Goal: Information Seeking & Learning: Learn about a topic

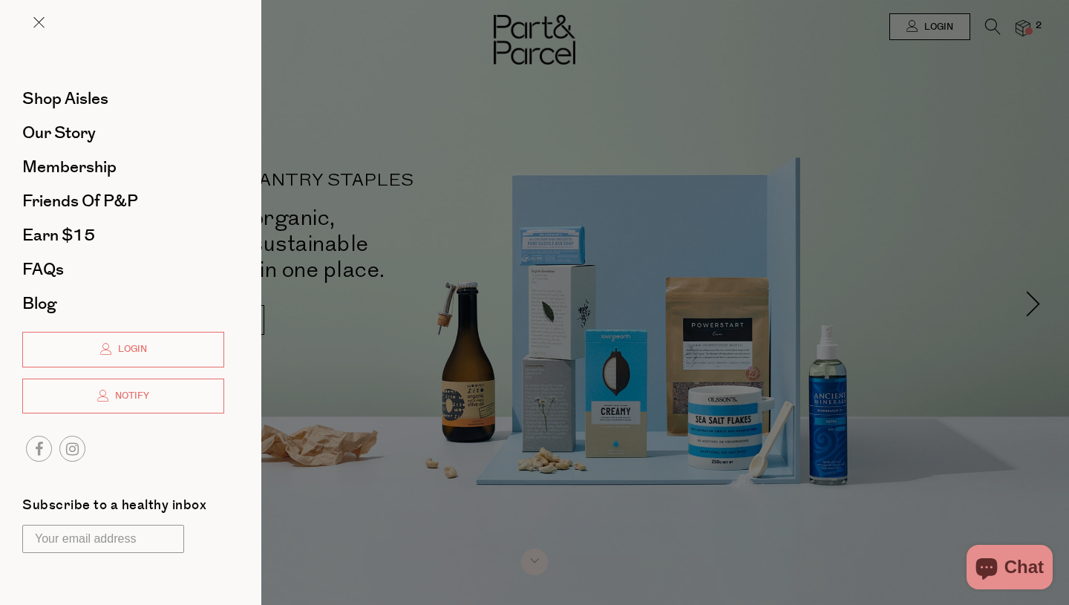
click at [819, 139] on div at bounding box center [534, 302] width 1069 height 605
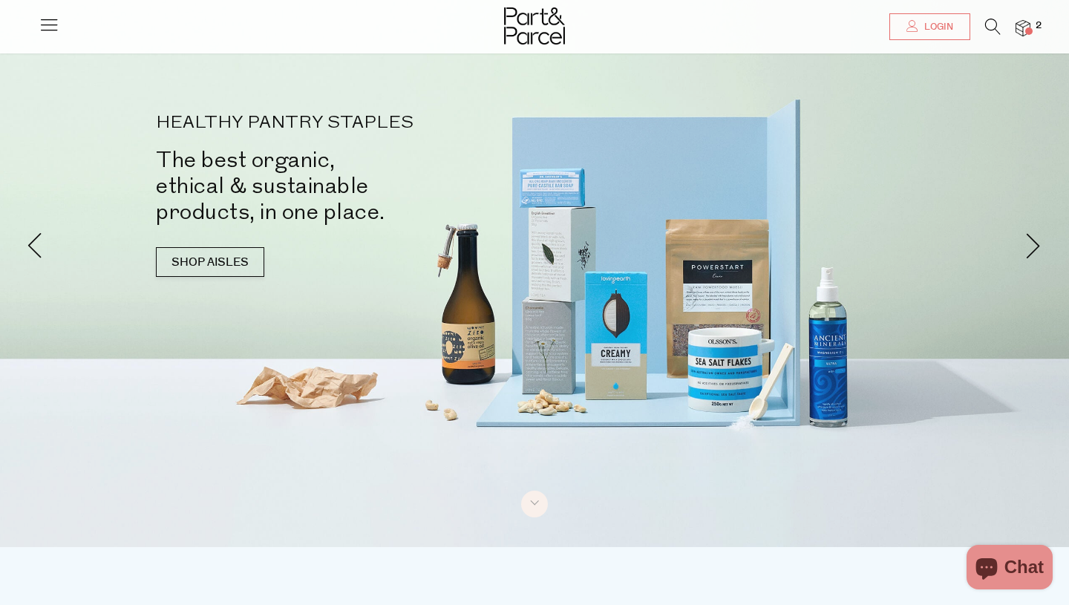
scroll to position [59, 0]
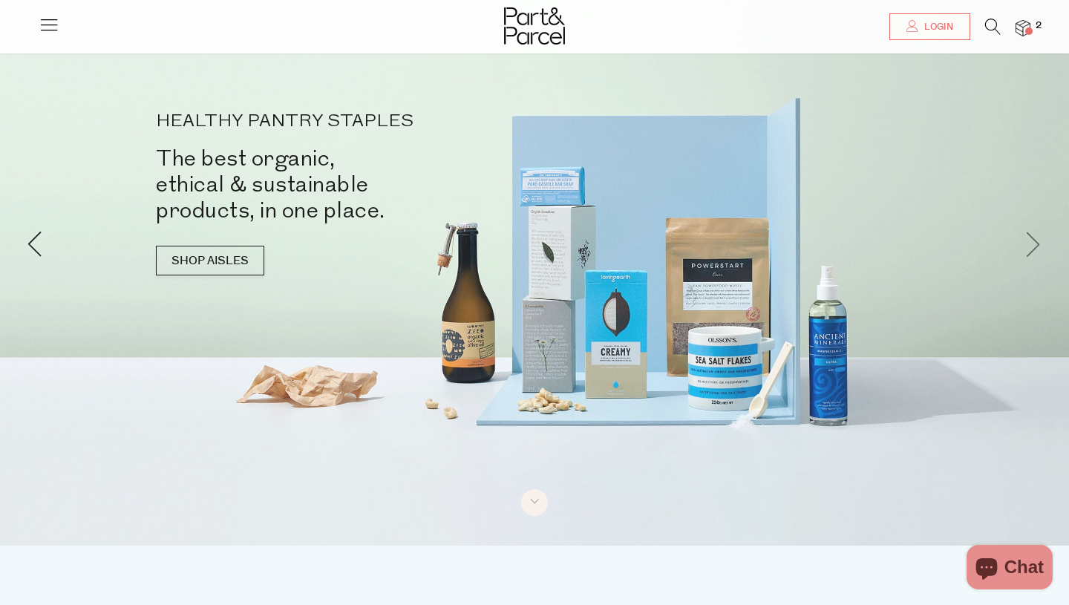
click at [1035, 242] on span at bounding box center [1033, 243] width 26 height 26
click at [1037, 247] on span at bounding box center [1033, 243] width 26 height 26
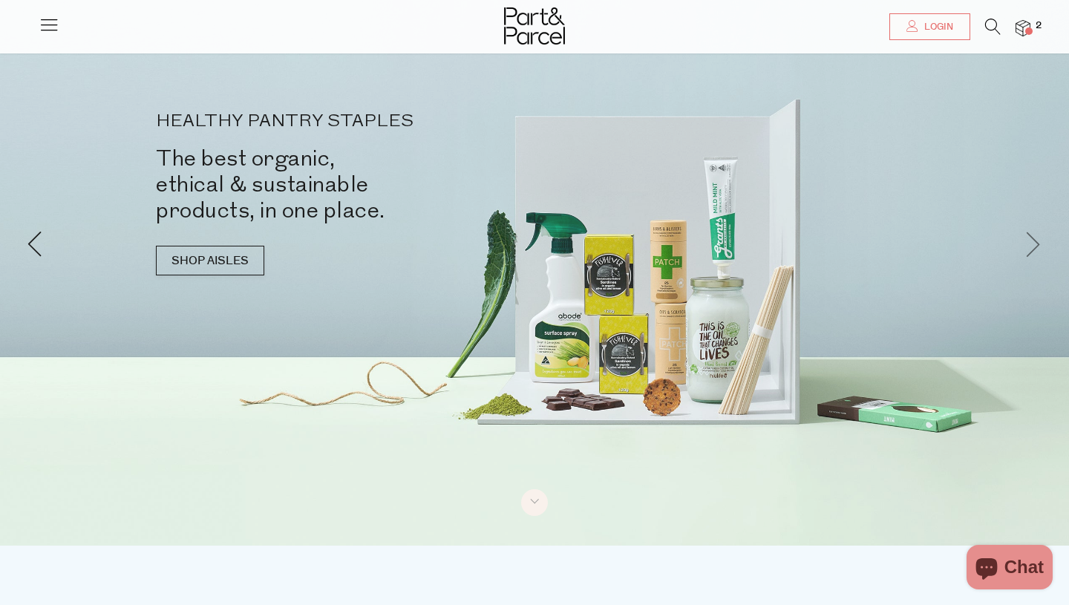
click at [1037, 247] on span at bounding box center [1033, 243] width 26 height 26
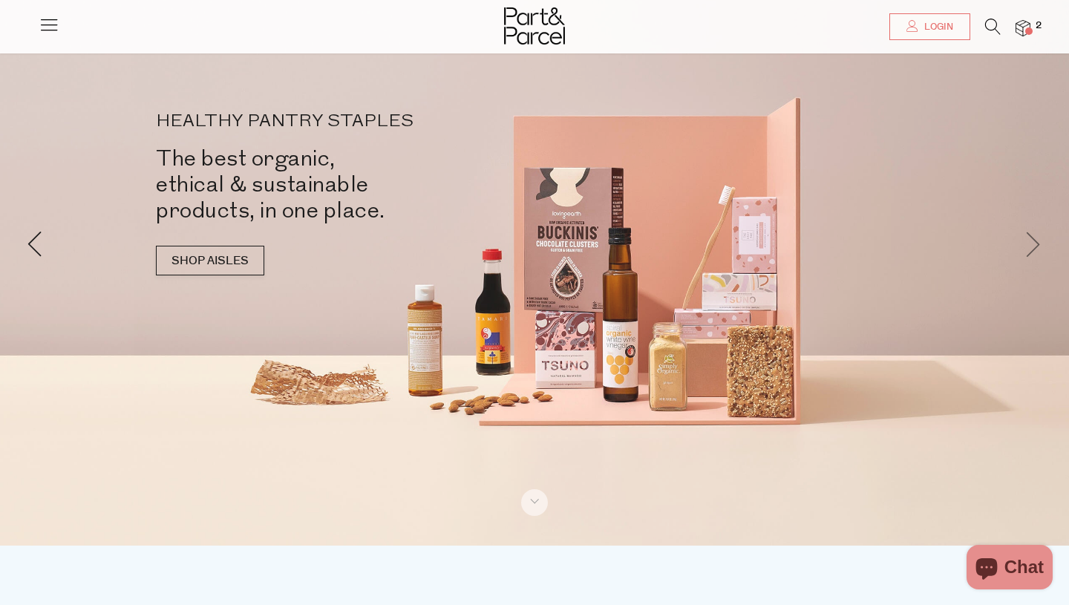
click at [1037, 247] on span at bounding box center [1033, 243] width 26 height 26
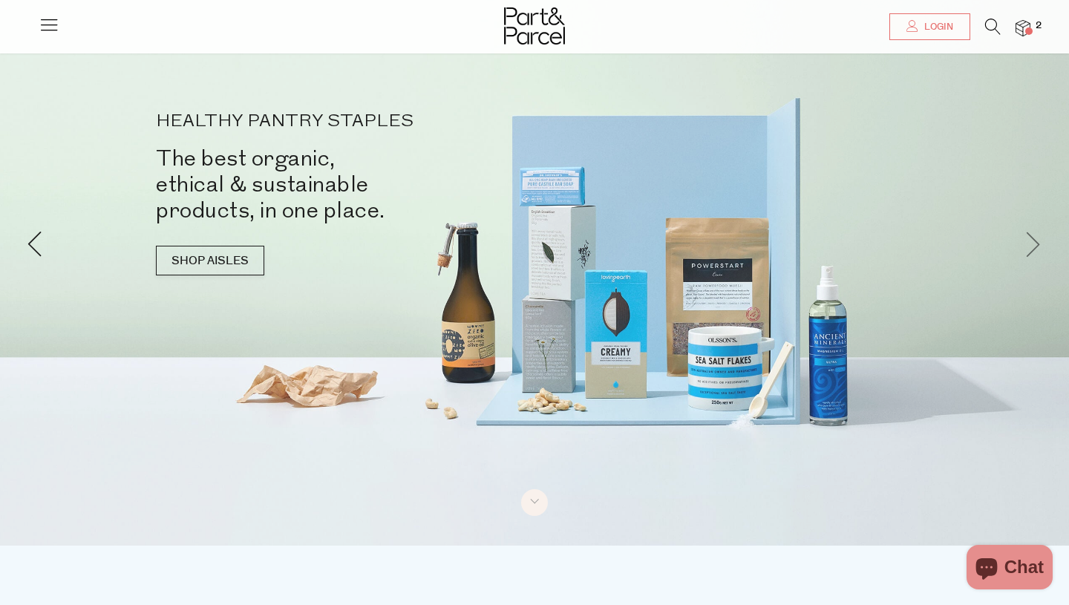
click at [1037, 247] on span at bounding box center [1033, 243] width 26 height 26
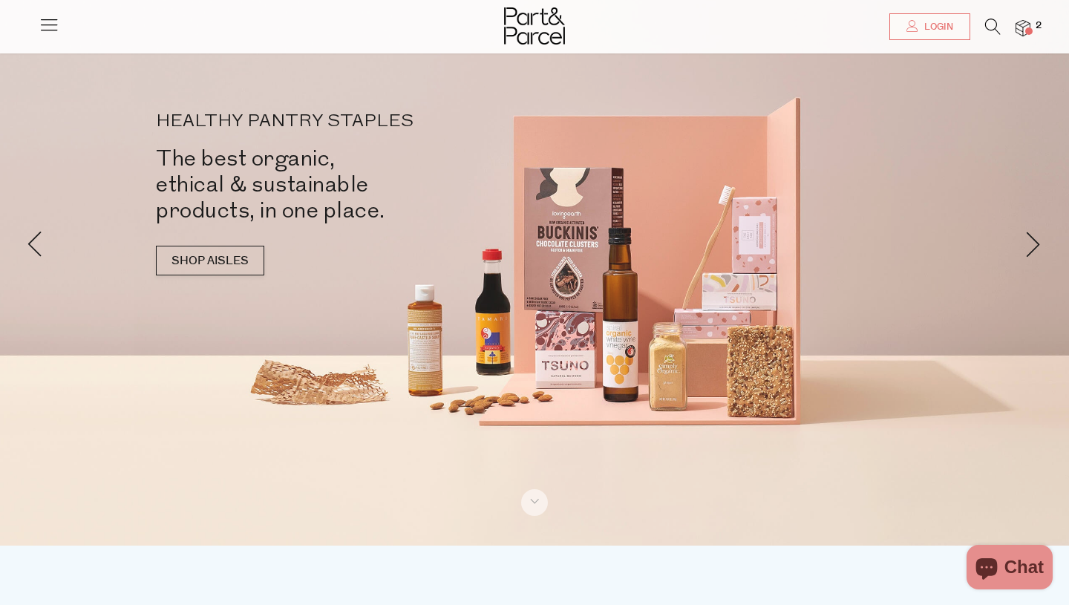
click at [50, 24] on icon at bounding box center [49, 24] width 21 height 21
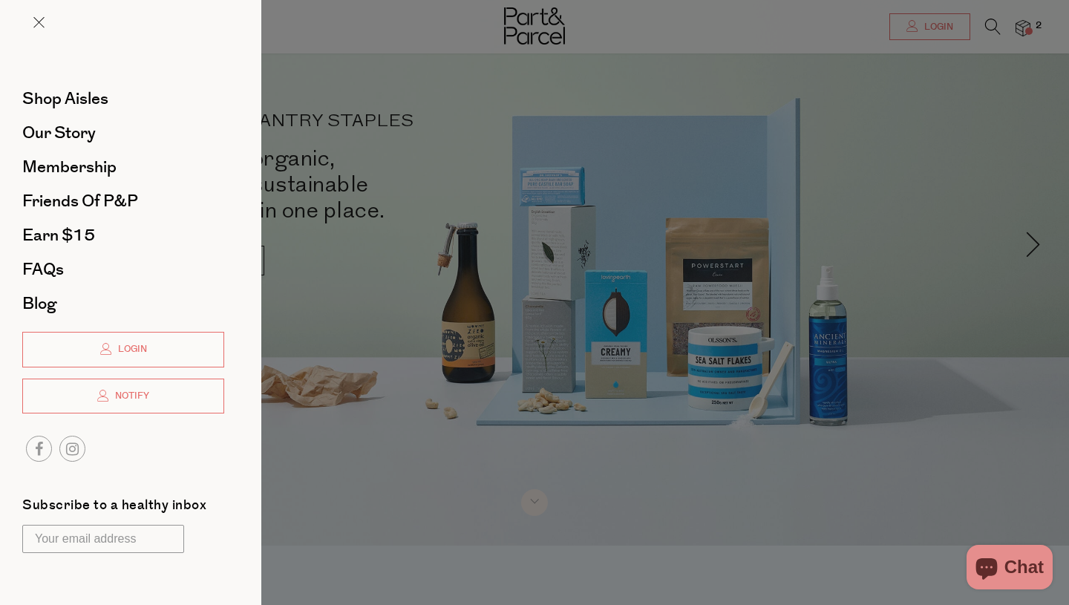
click at [1046, 324] on div at bounding box center [534, 302] width 1069 height 605
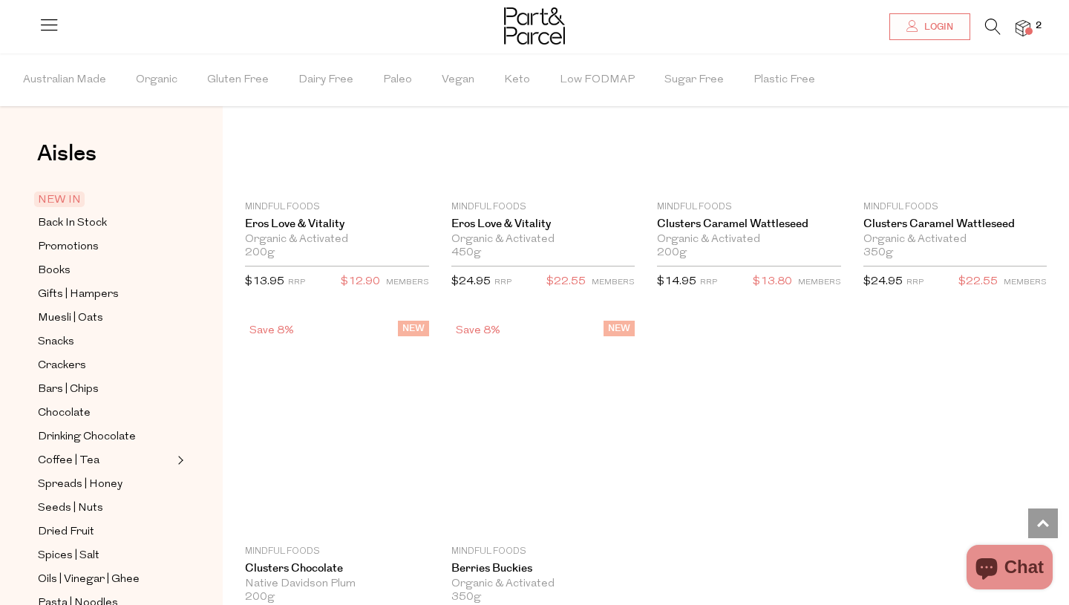
scroll to position [3836, 0]
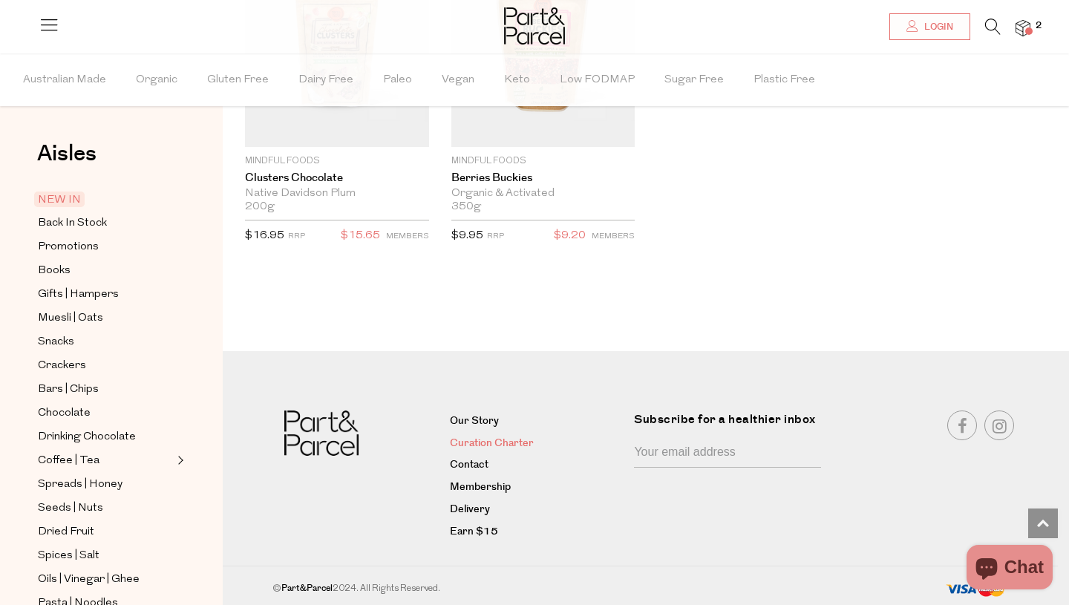
click at [513, 442] on link "Curation Charter" at bounding box center [536, 444] width 173 height 18
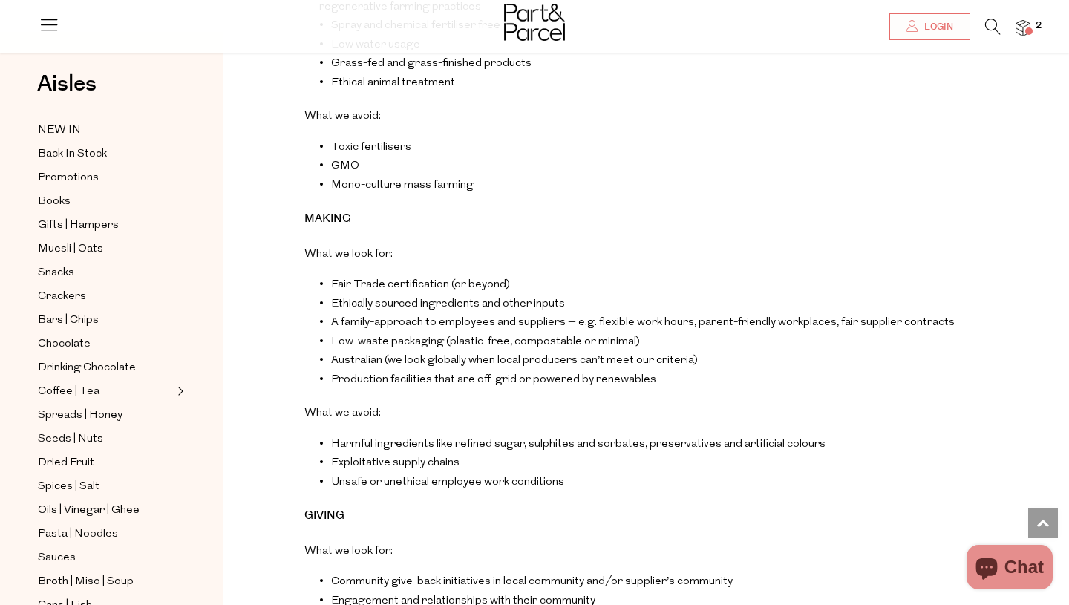
scroll to position [2465, 0]
